Goal: Transaction & Acquisition: Obtain resource

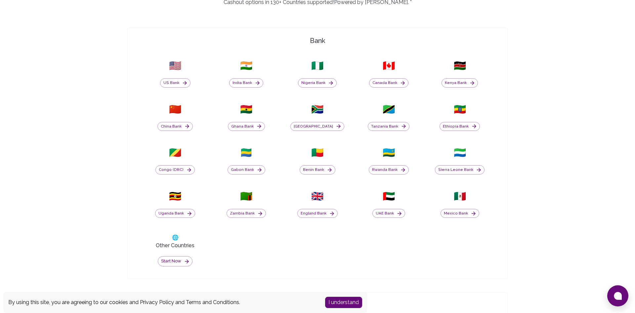
scroll to position [270, 0]
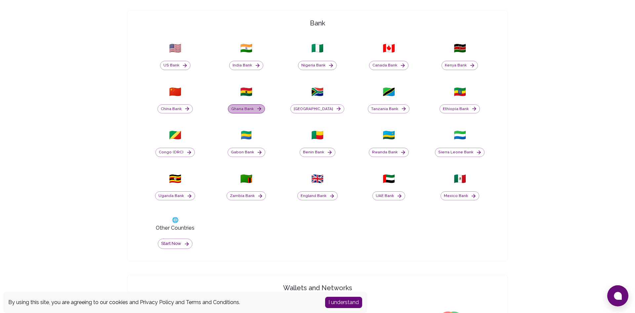
click at [250, 108] on button "Ghana Bank" at bounding box center [246, 109] width 37 height 9
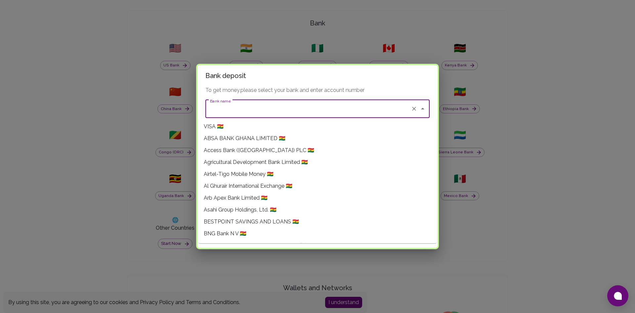
click at [250, 108] on input "Bank name" at bounding box center [308, 109] width 200 height 13
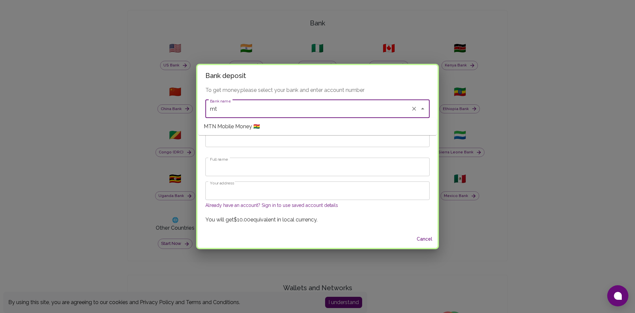
click at [248, 126] on span "MTN Mobile Money 🇬🇭" at bounding box center [232, 127] width 56 height 8
type input "MTN Mobile Money"
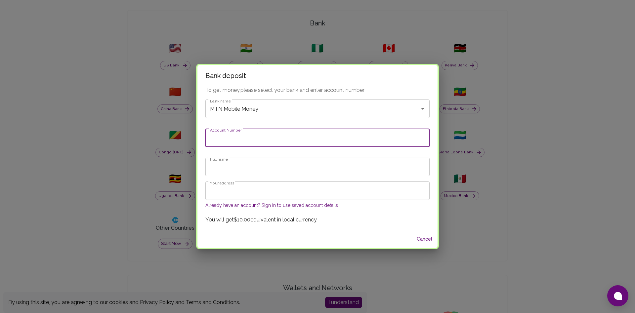
click at [245, 137] on input "Account Number" at bounding box center [317, 138] width 224 height 19
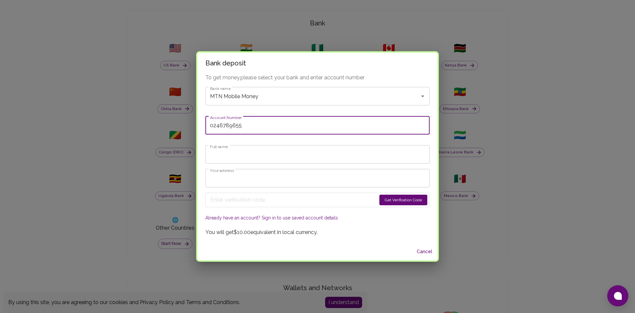
type input "0246789655"
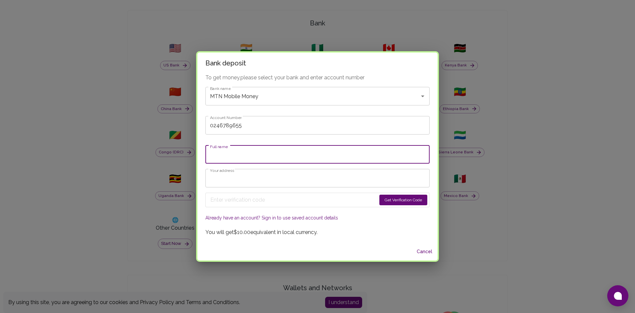
click at [261, 156] on input "Full name" at bounding box center [317, 154] width 224 height 19
type input "[PERSON_NAME]"
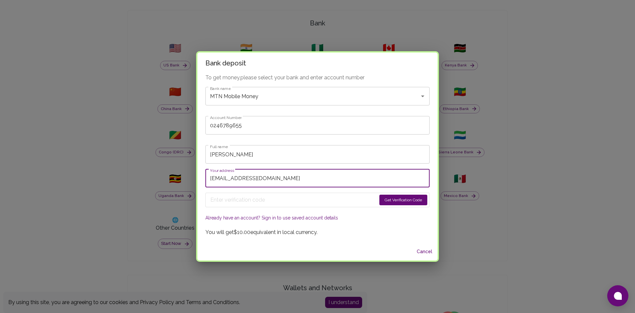
type input "[EMAIL_ADDRESS][DOMAIN_NAME]"
click at [393, 200] on button "Get Verification Code" at bounding box center [403, 200] width 48 height 11
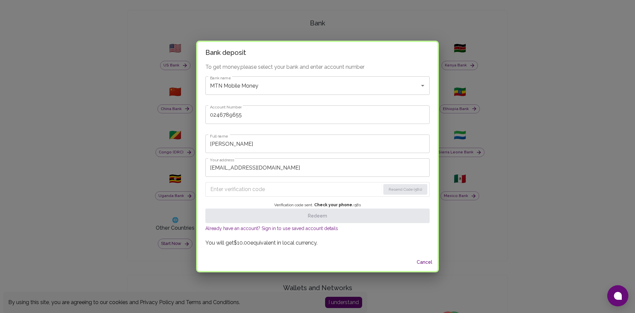
click at [284, 191] on input "Enter verification code" at bounding box center [295, 189] width 170 height 11
click at [208, 119] on input "0246789655" at bounding box center [317, 115] width 224 height 19
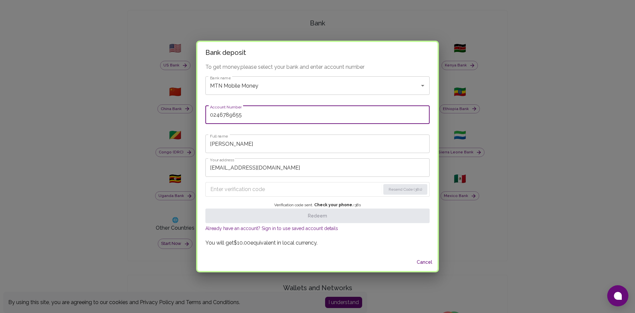
drag, startPoint x: 206, startPoint y: 116, endPoint x: 177, endPoint y: 115, distance: 29.1
click at [205, 115] on input "0246789655" at bounding box center [317, 115] width 224 height 19
type input "[PHONE_NUMBER]"
click at [231, 107] on label "Account Number" at bounding box center [225, 107] width 31 height 6
click at [231, 107] on input "[PHONE_NUMBER]" at bounding box center [317, 115] width 224 height 19
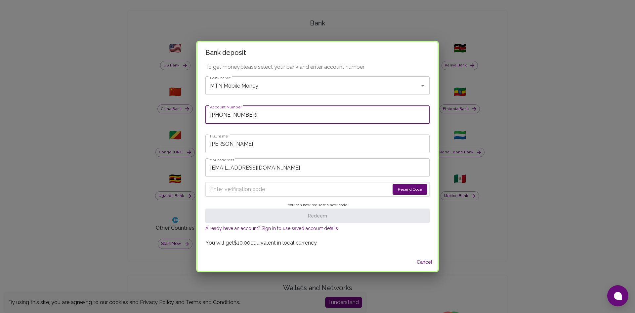
click at [424, 192] on button "Resend Code" at bounding box center [410, 189] width 35 height 11
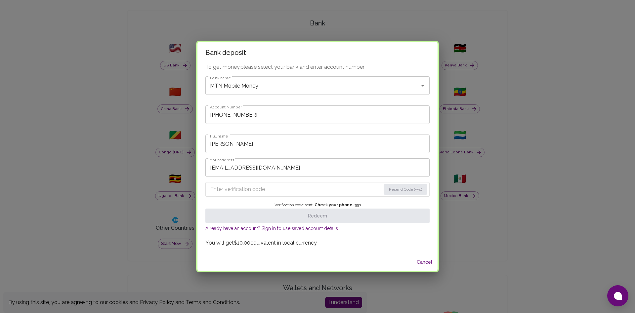
click at [243, 183] on form "Resend Code (55s)" at bounding box center [317, 189] width 224 height 15
click at [287, 247] on p "You will get $10.00 equivalent in local currency." at bounding box center [317, 243] width 224 height 8
click at [435, 268] on button "Cancel" at bounding box center [424, 262] width 21 height 12
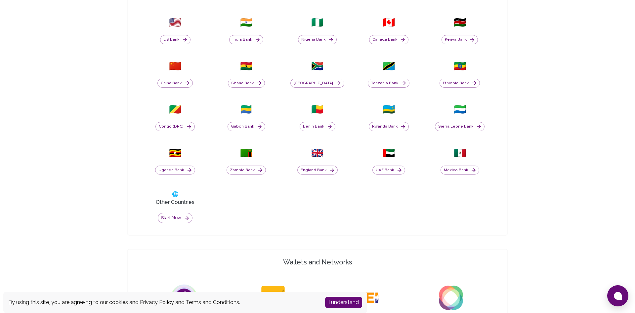
scroll to position [337, 0]
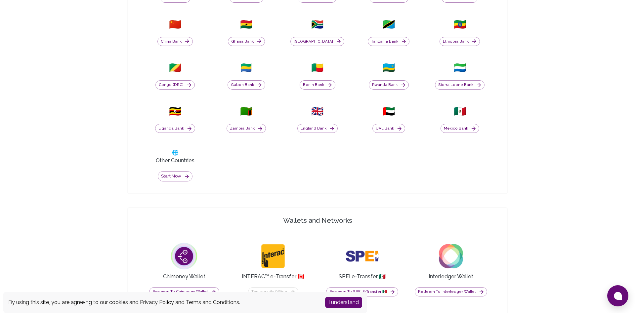
click at [348, 297] on button "I understand" at bounding box center [343, 302] width 37 height 11
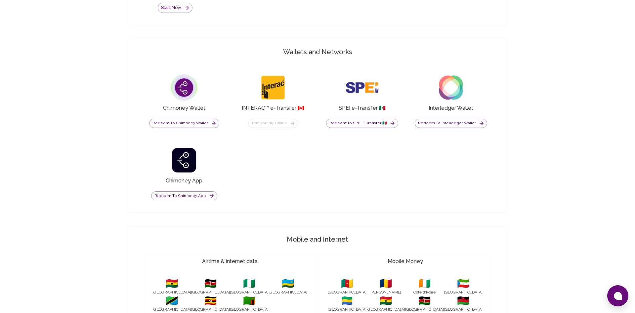
scroll to position [540, 0]
